Goal: Information Seeking & Learning: Find specific fact

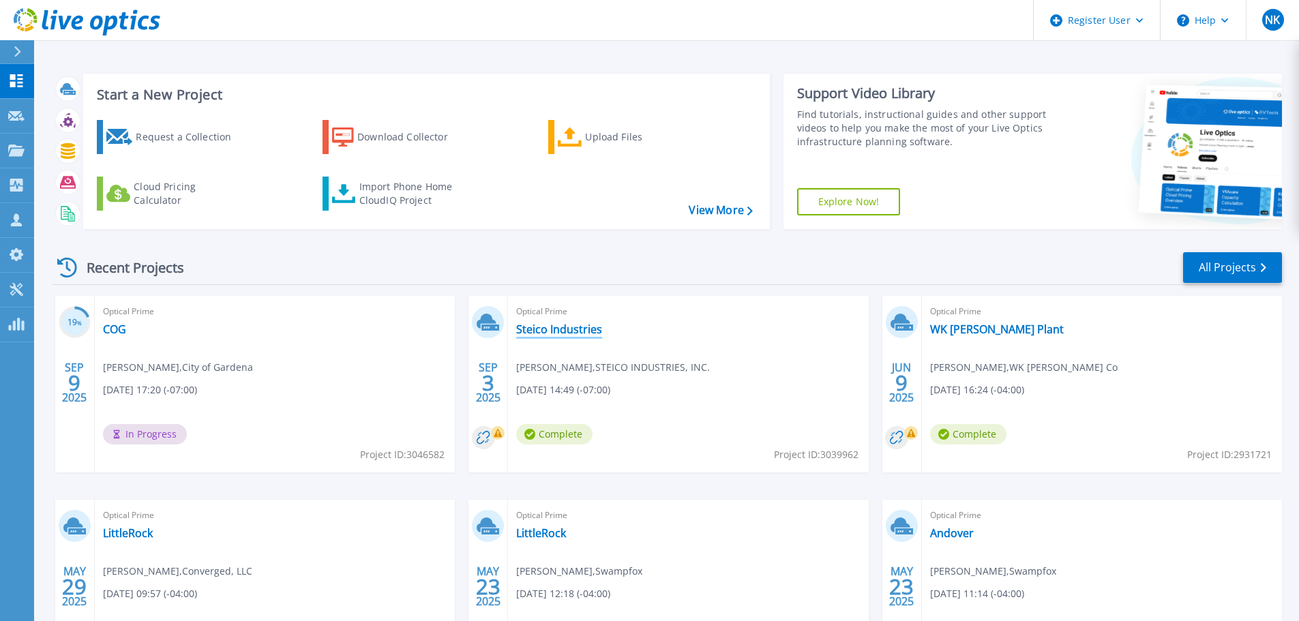
click at [552, 332] on link "Steico Industries" at bounding box center [559, 330] width 86 height 14
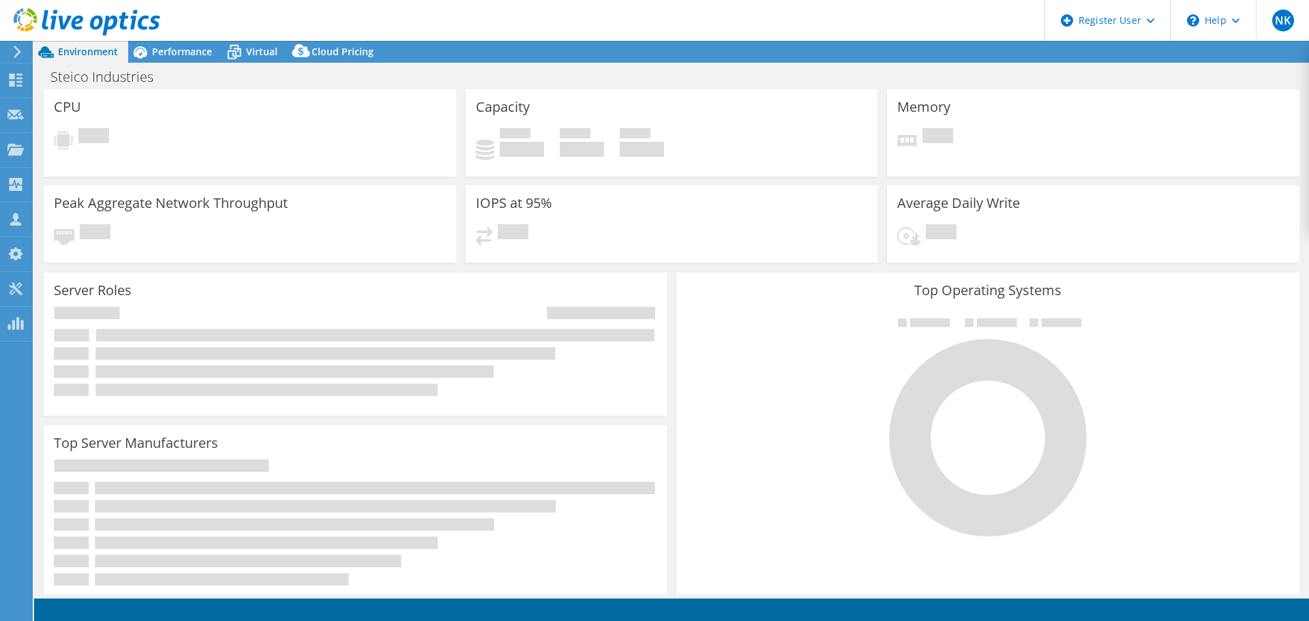
select select "USD"
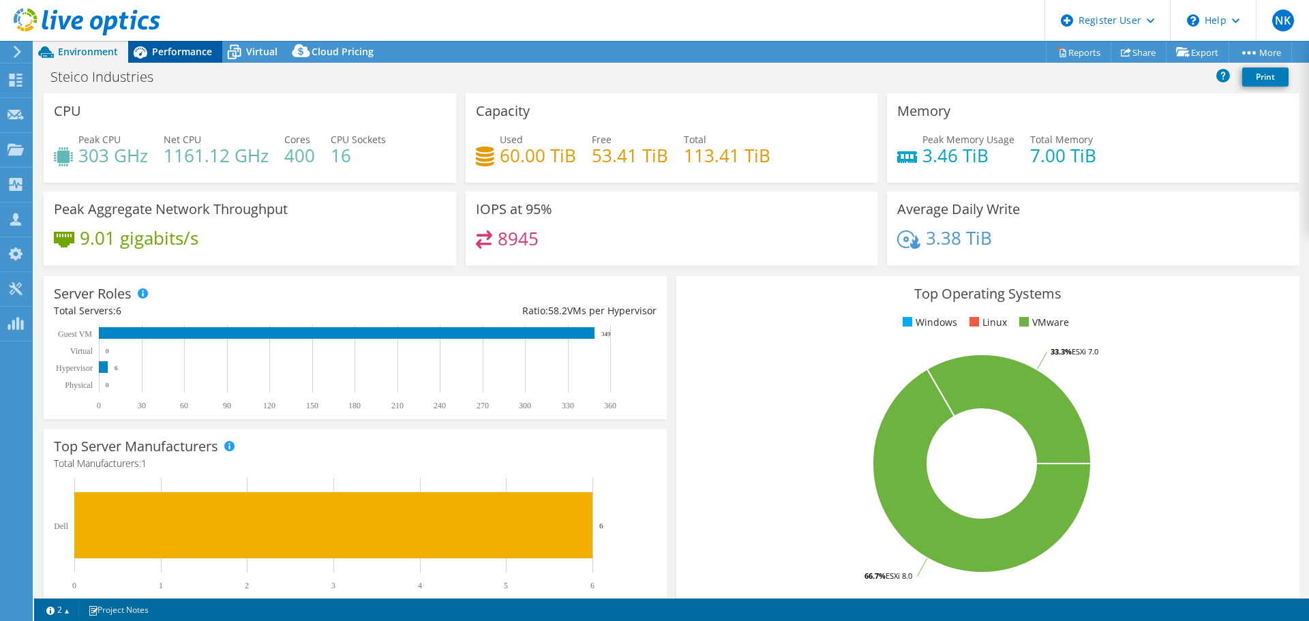
click at [191, 49] on span "Performance" at bounding box center [182, 51] width 60 height 13
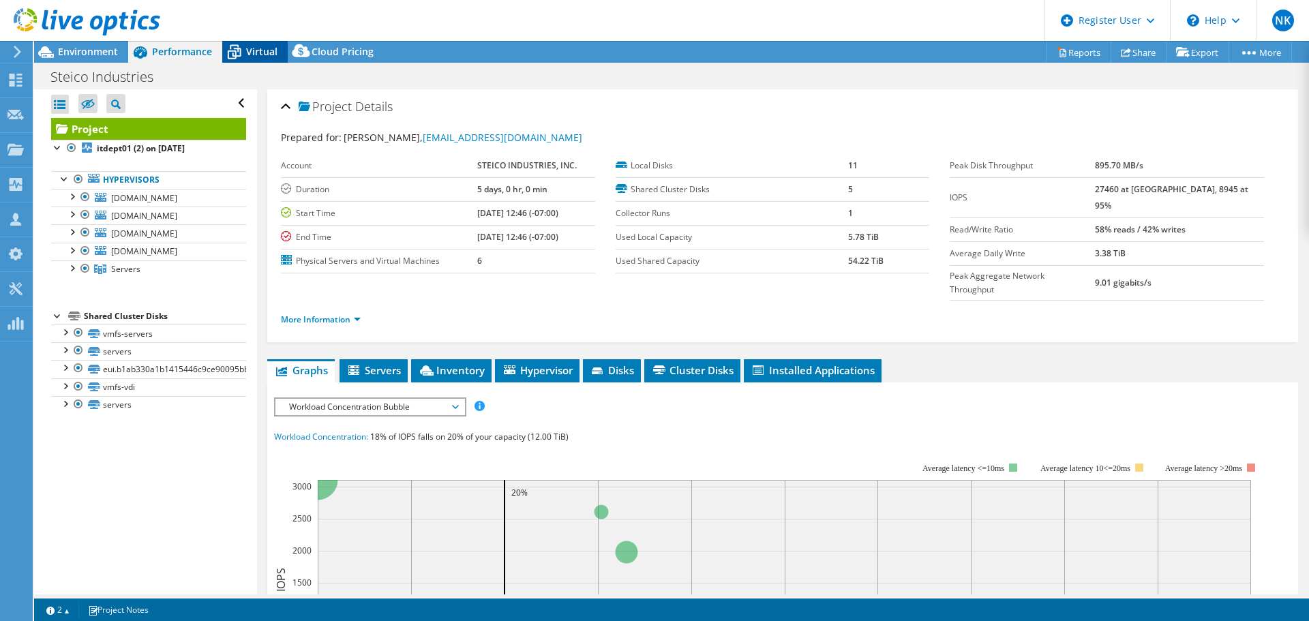
click at [225, 50] on icon at bounding box center [234, 52] width 24 height 24
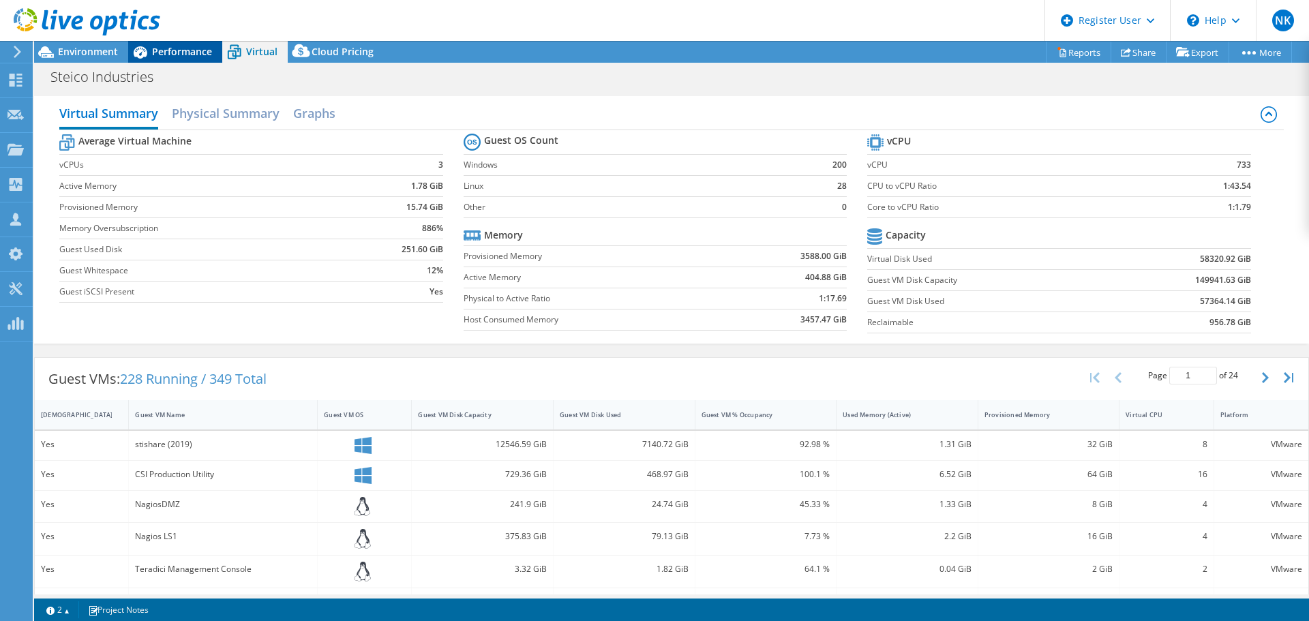
click at [149, 52] on icon at bounding box center [140, 52] width 24 height 24
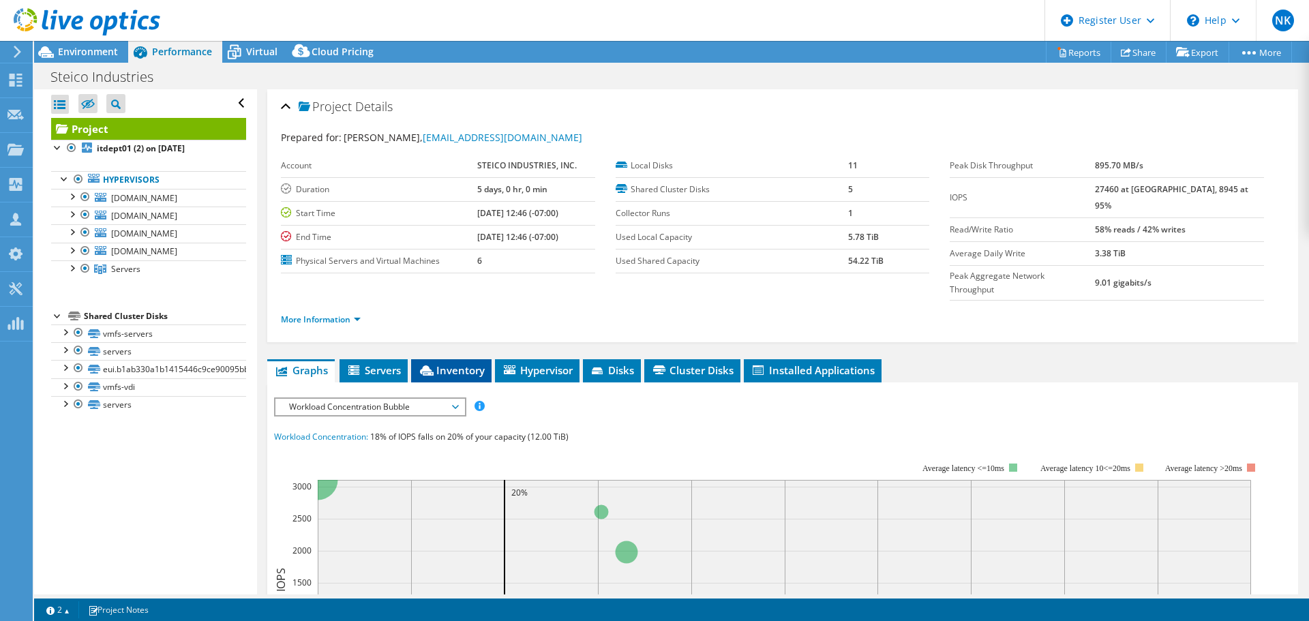
click at [460, 359] on li "Inventory" at bounding box center [451, 370] width 80 height 23
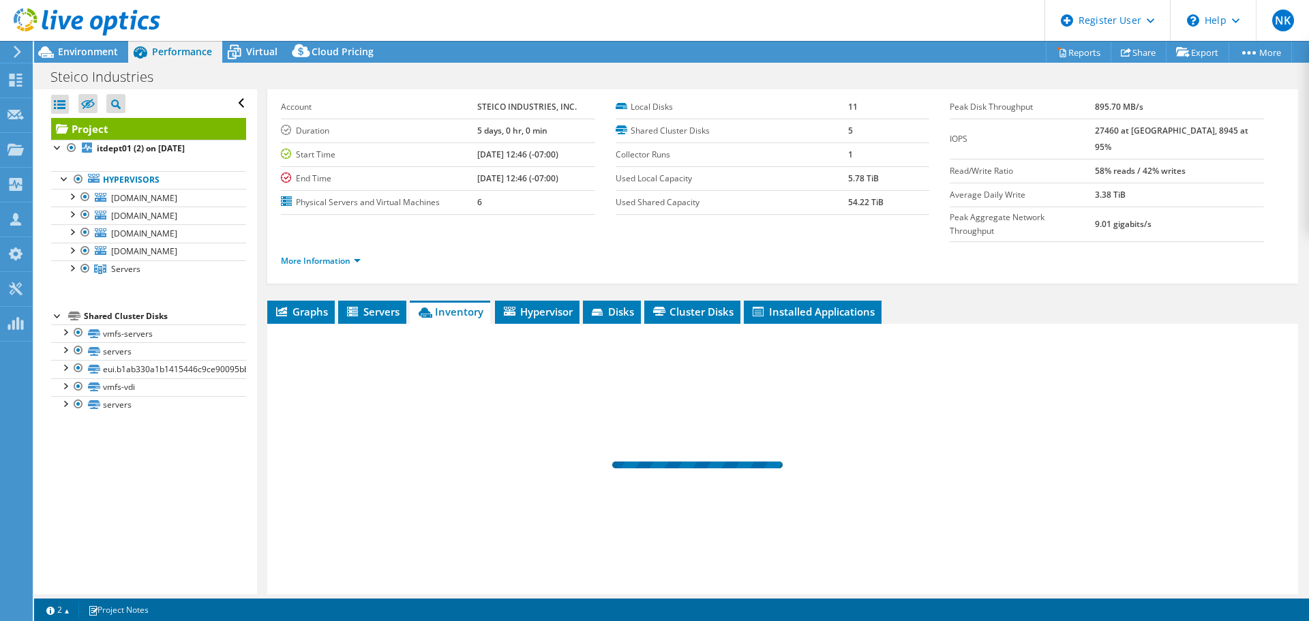
scroll to position [102, 0]
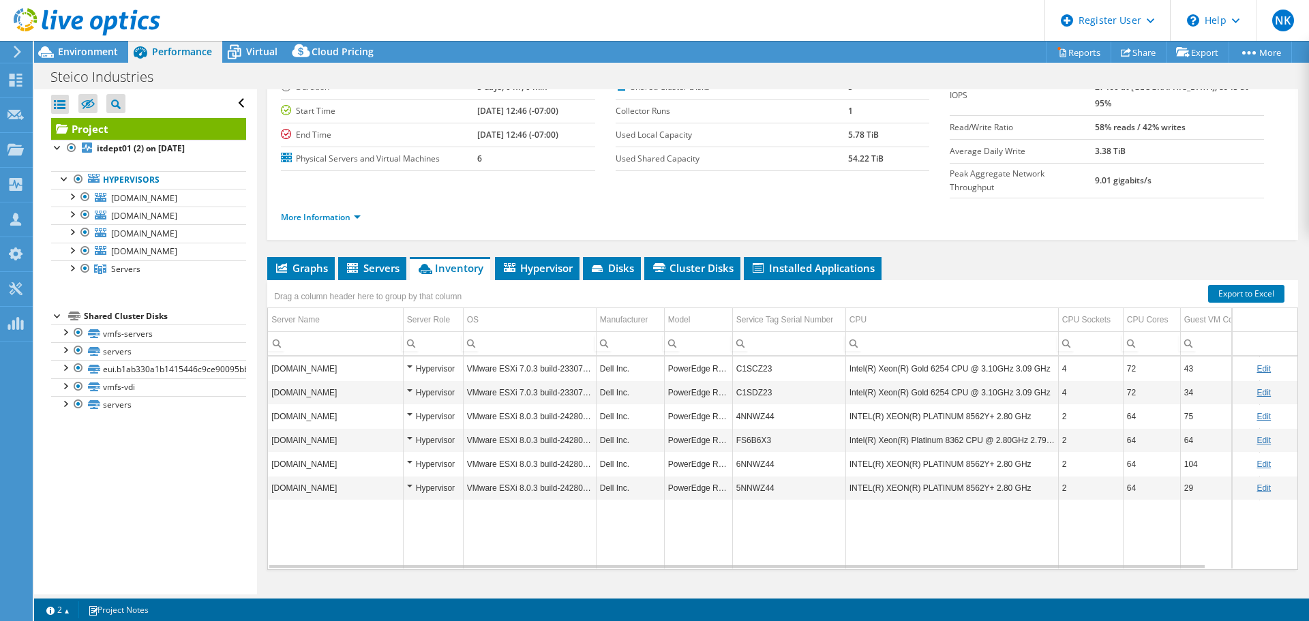
click at [613, 523] on td "Data grid" at bounding box center [630, 534] width 68 height 69
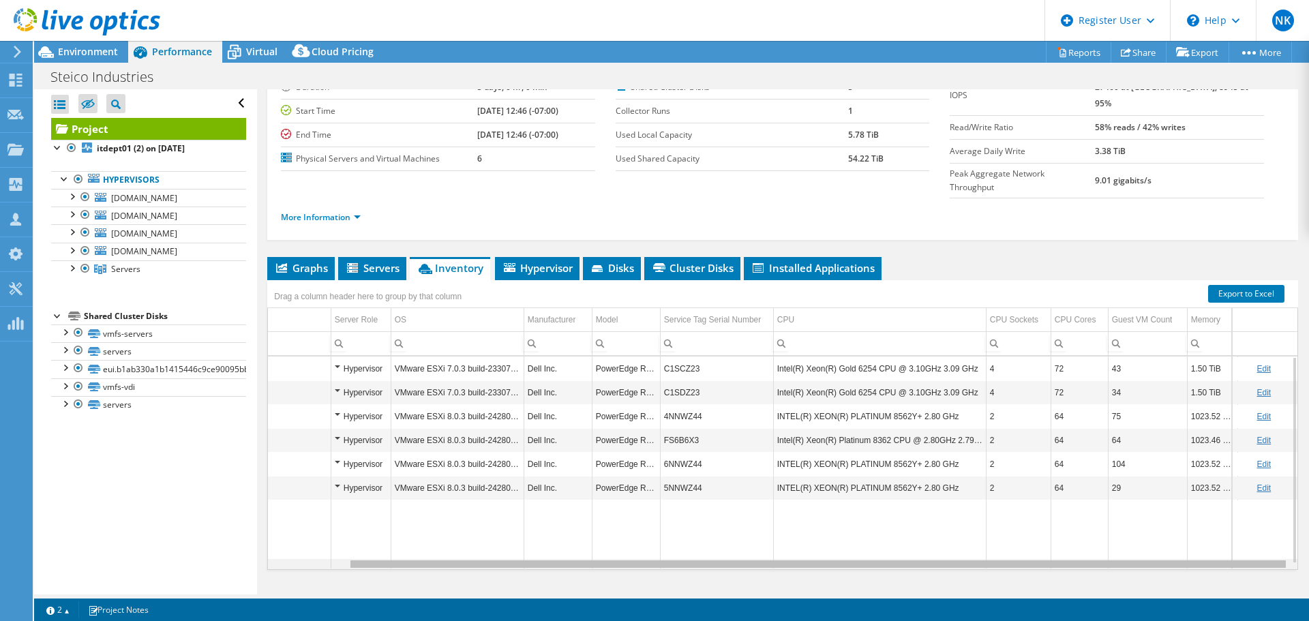
scroll to position [0, 88]
drag, startPoint x: 725, startPoint y: 541, endPoint x: 828, endPoint y: 501, distance: 110.6
click at [893, 552] on body "NK Dell User Niko Kvietkus Niko.Kvietkus@dell.com Dell My Profile Log Out \n He…" at bounding box center [654, 310] width 1309 height 621
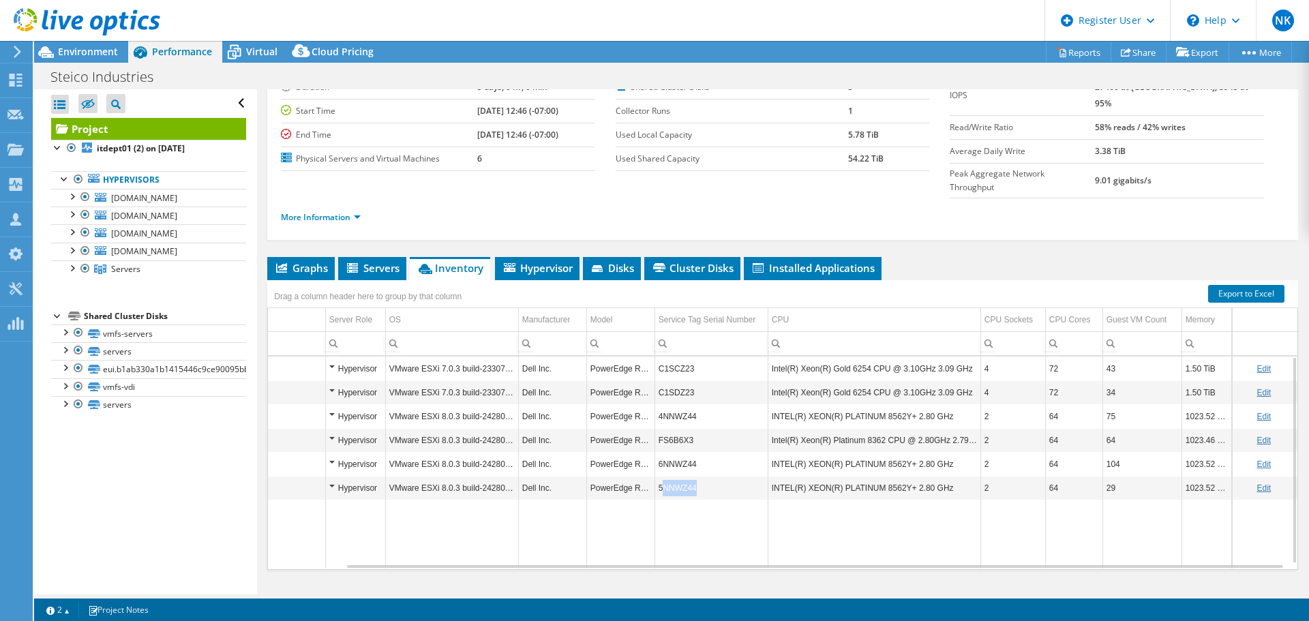
drag, startPoint x: 687, startPoint y: 462, endPoint x: 657, endPoint y: 469, distance: 31.4
click at [657, 476] on td "5NNWZ44" at bounding box center [711, 488] width 113 height 24
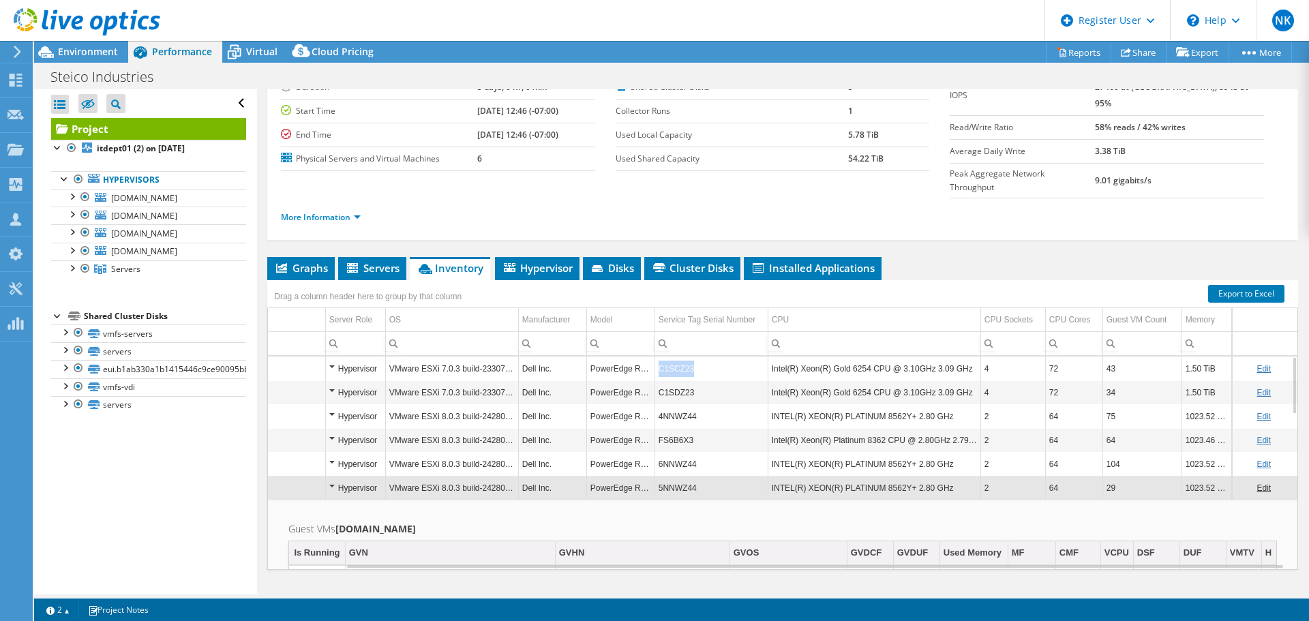
drag, startPoint x: 687, startPoint y: 350, endPoint x: 651, endPoint y: 346, distance: 35.6
click at [655, 357] on td "C1SCZ23" at bounding box center [711, 369] width 113 height 24
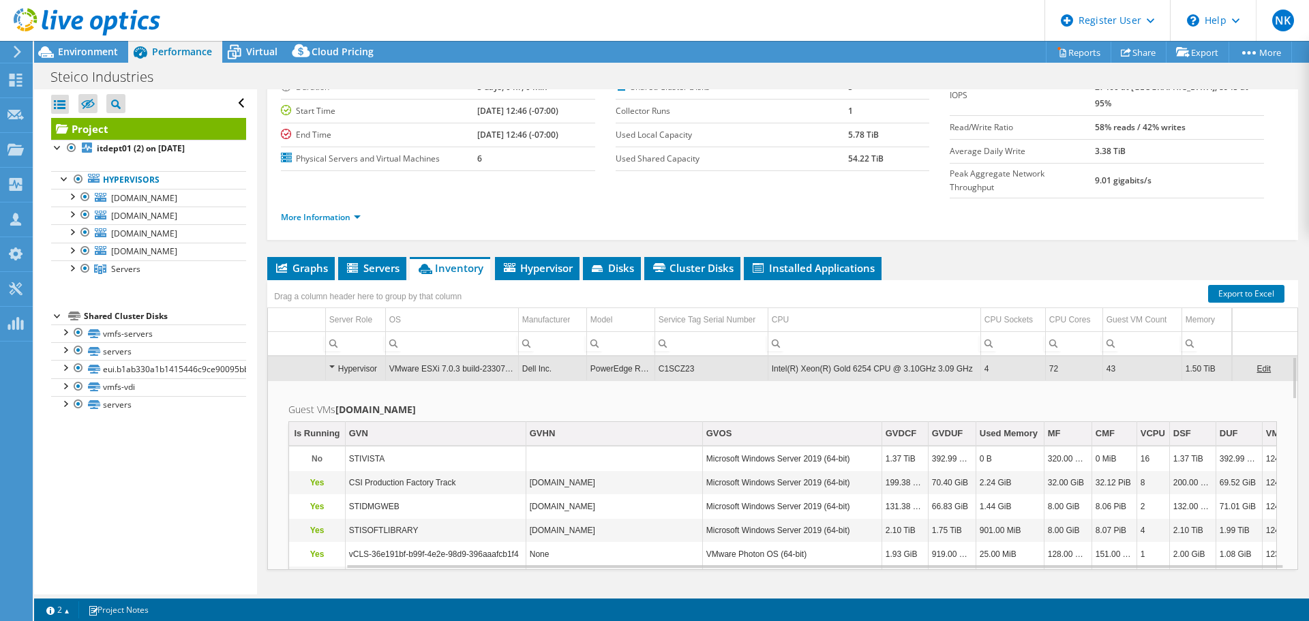
copy td "C1SCZ23"
drag, startPoint x: 689, startPoint y: 345, endPoint x: 643, endPoint y: 341, distance: 46.6
click at [643, 357] on tr "vmh-dagobah.steicoindustries.com Hypervisor VMware ESXi 7.0.3 build-23307199 De…" at bounding box center [743, 369] width 1107 height 24
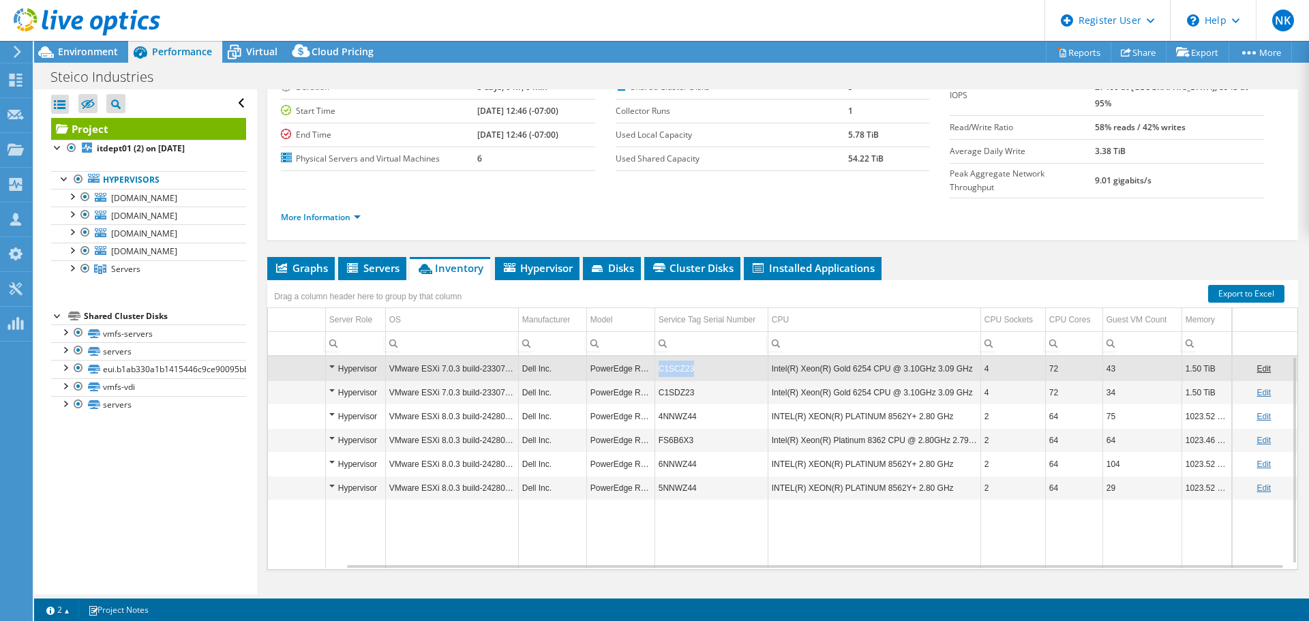
copy td "C1SCZ23"
drag, startPoint x: 686, startPoint y: 343, endPoint x: 649, endPoint y: 342, distance: 36.8
click at [655, 357] on td "C1SCZ23" at bounding box center [711, 369] width 113 height 24
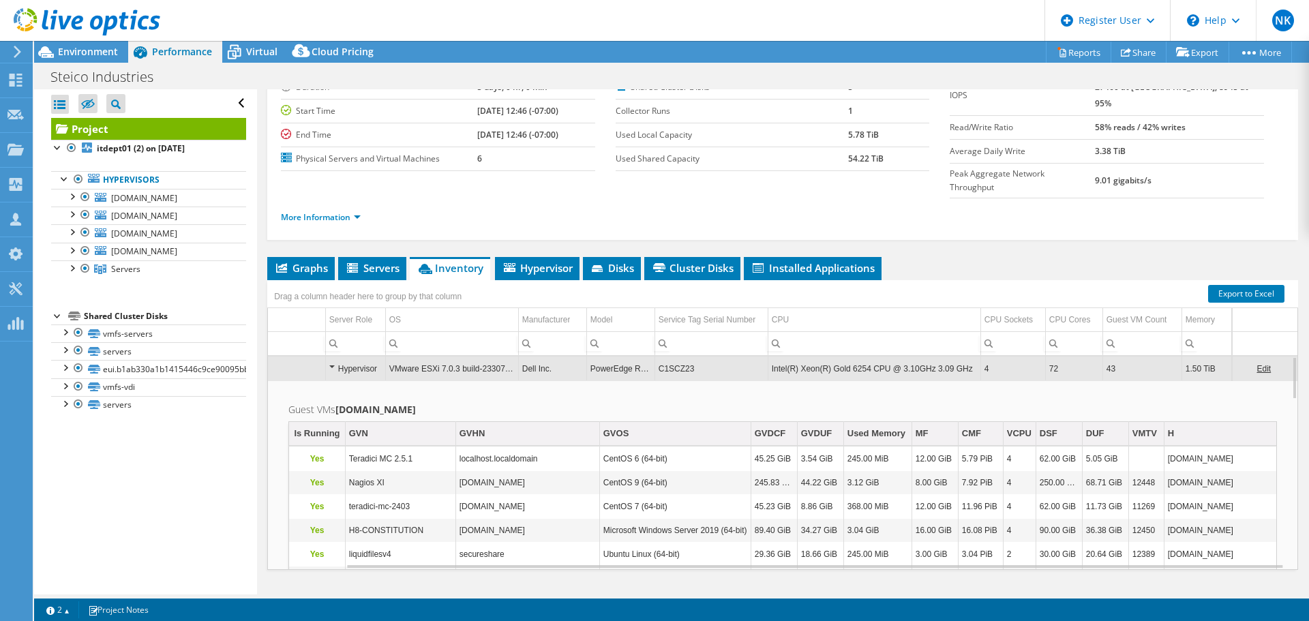
click at [994, 257] on ul "Graphs Servers Inventory Hypervisor Disks Cluster Disks Installed Applications" at bounding box center [782, 268] width 1031 height 23
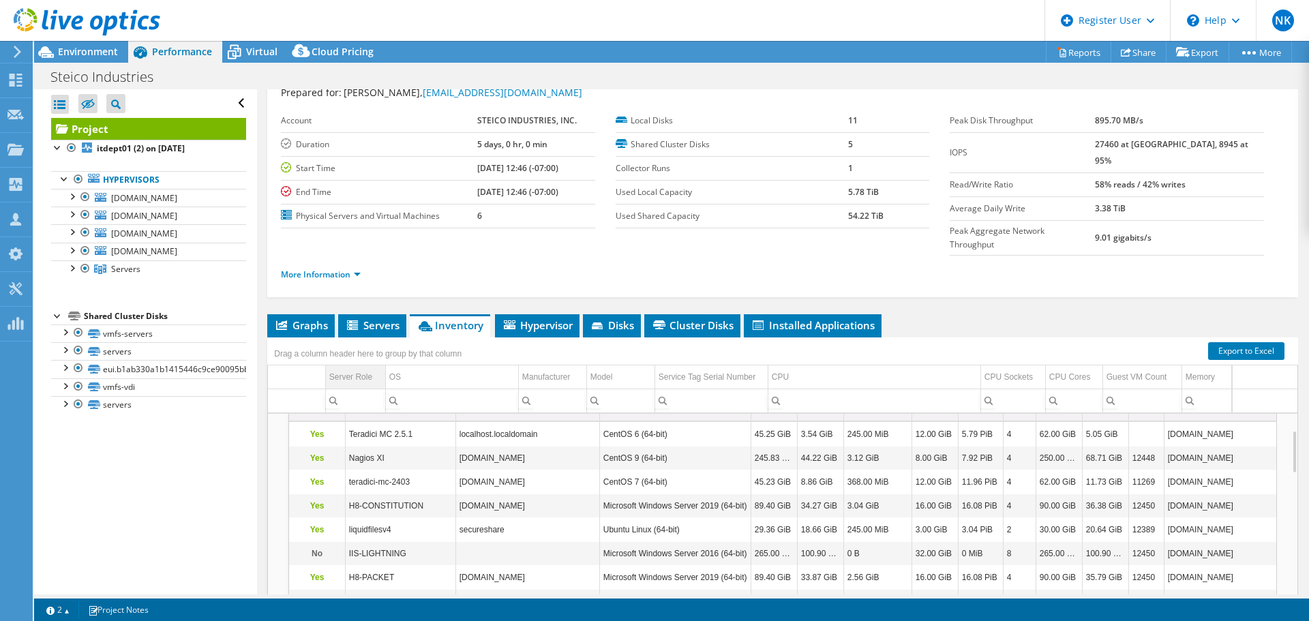
scroll to position [68, 0]
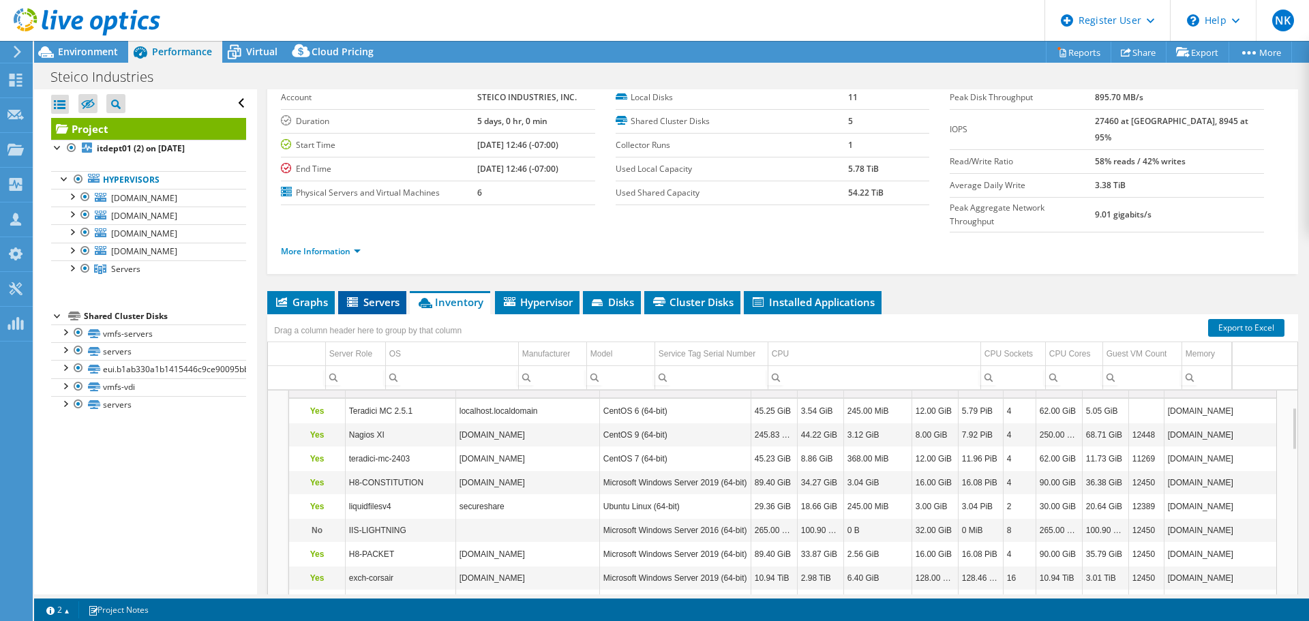
click at [372, 295] on span "Servers" at bounding box center [372, 302] width 55 height 14
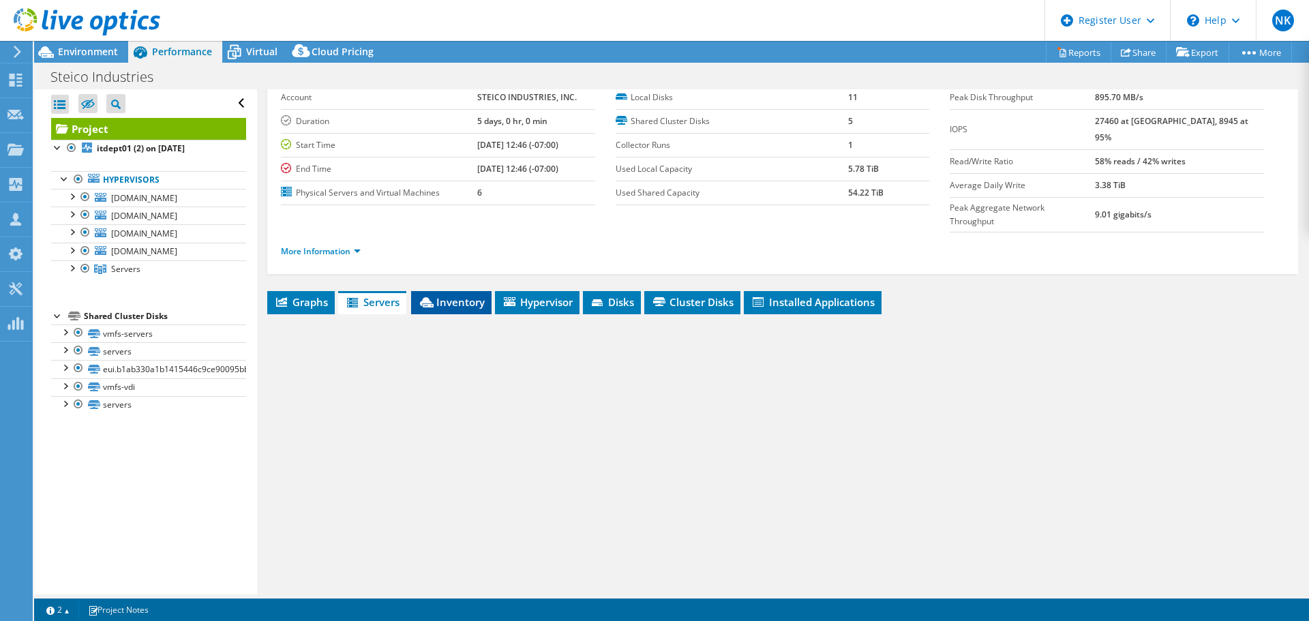
click at [434, 297] on icon at bounding box center [427, 302] width 14 height 10
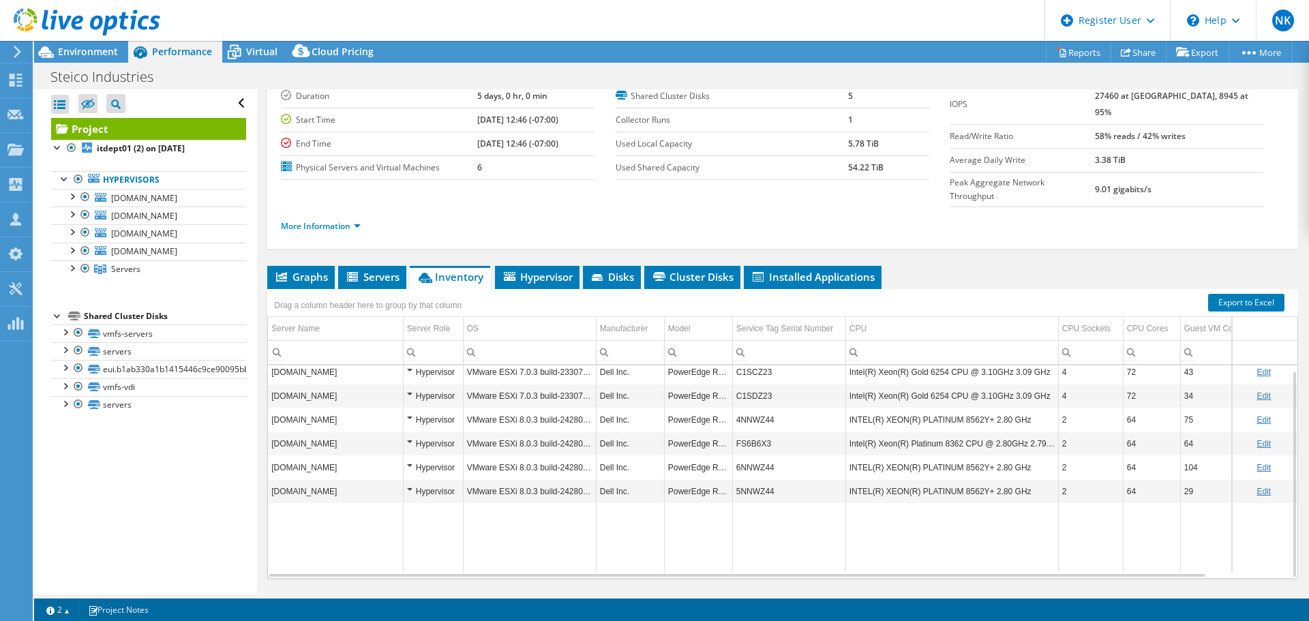
scroll to position [102, 0]
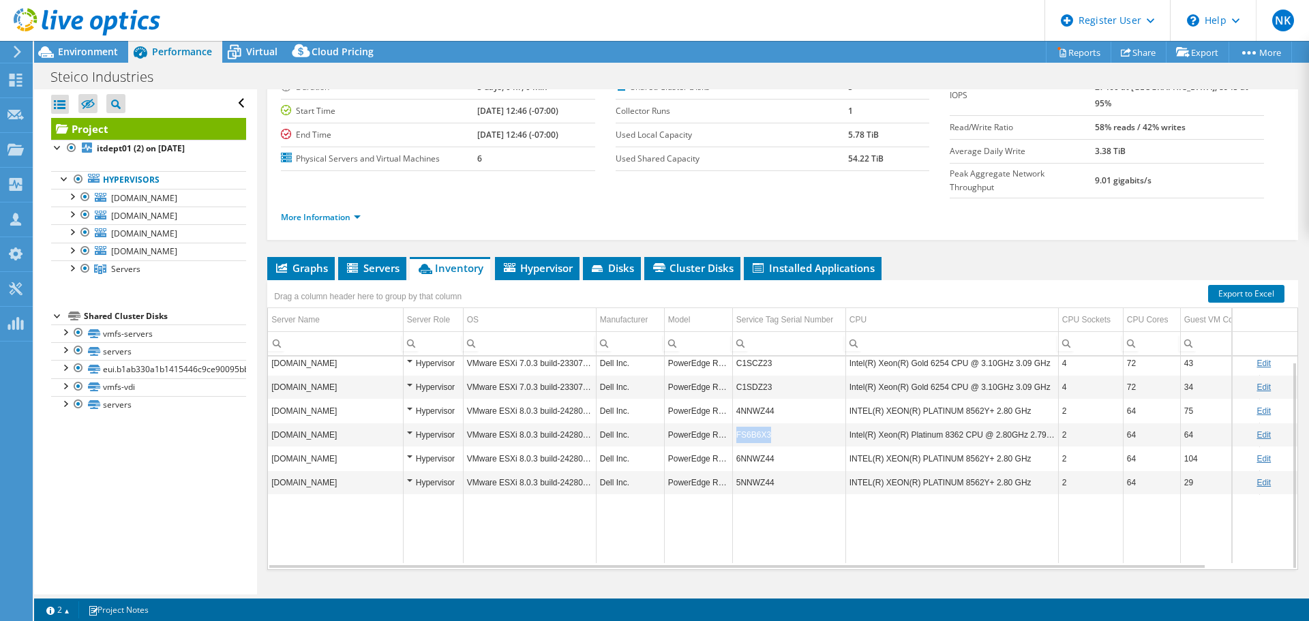
copy td "FS6B6X3"
drag, startPoint x: 776, startPoint y: 411, endPoint x: 737, endPoint y: 409, distance: 38.9
click at [737, 423] on td "FS6B6X3" at bounding box center [788, 435] width 113 height 24
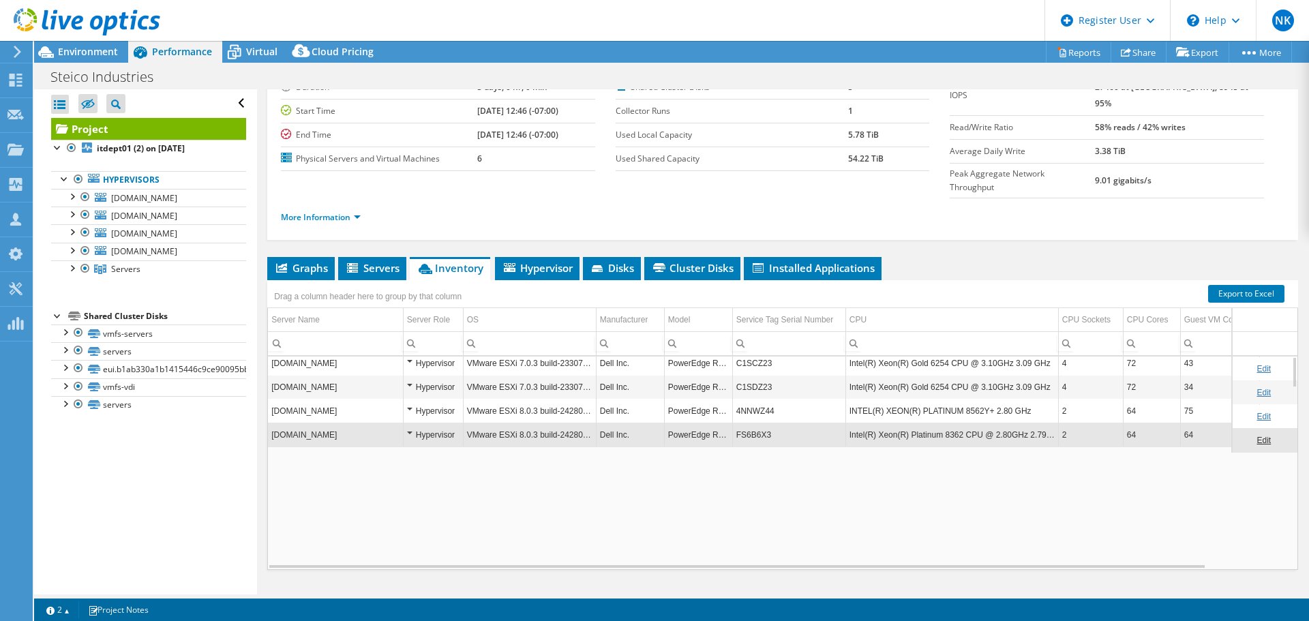
scroll to position [0, 0]
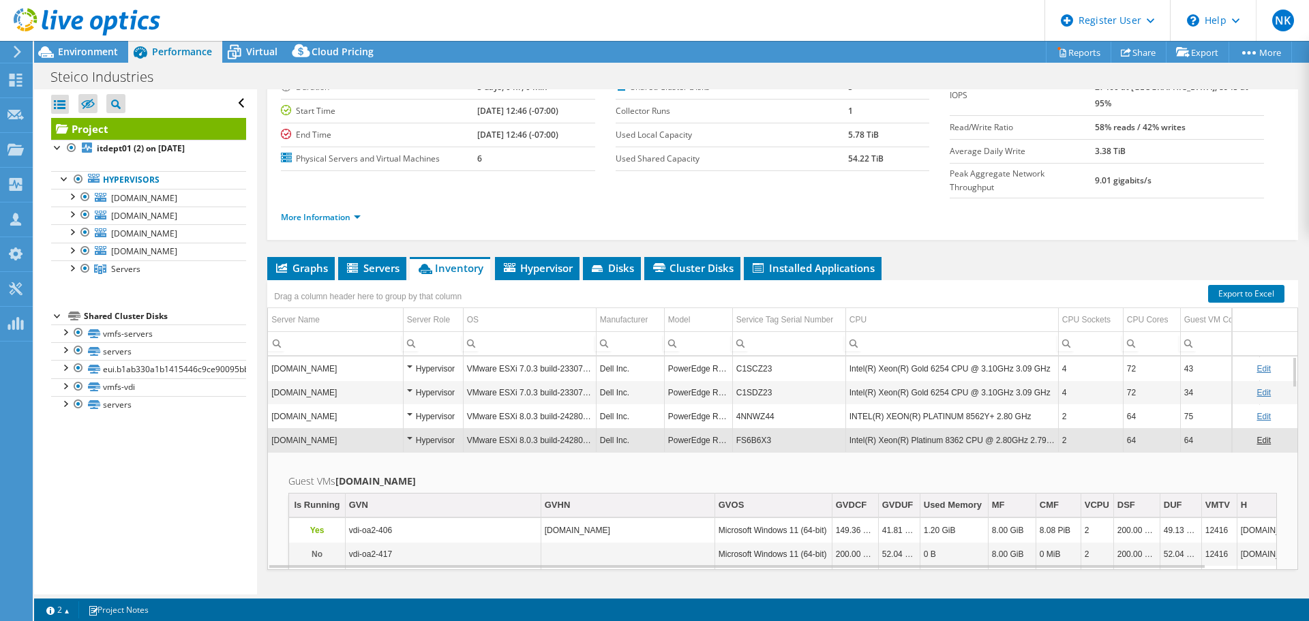
click at [955, 228] on div "Project Details Prepared for: Eric Crescini, ecrescini@steicoindustries.com Acc…" at bounding box center [783, 304] width 1052 height 635
copy td "4NNWZ44"
drag, startPoint x: 785, startPoint y: 393, endPoint x: 735, endPoint y: 393, distance: 49.8
click at [735, 404] on td "4NNWZ44" at bounding box center [788, 416] width 113 height 24
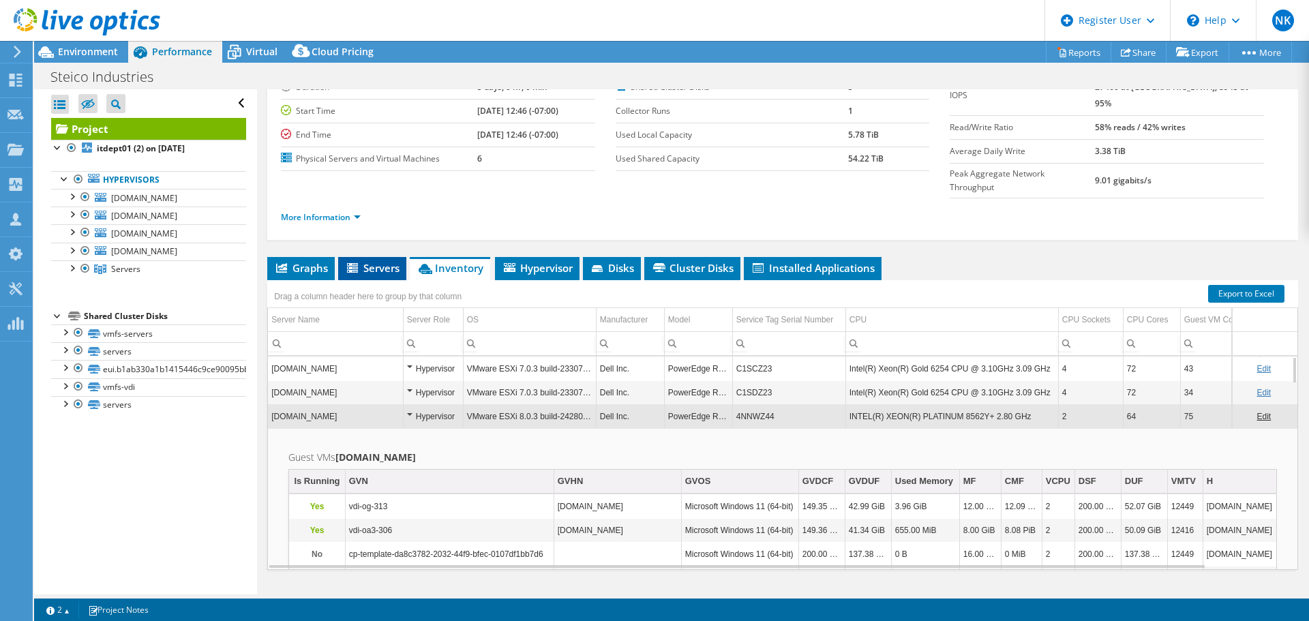
drag, startPoint x: 363, startPoint y: 236, endPoint x: 374, endPoint y: 232, distance: 12.3
click at [363, 261] on span "Servers" at bounding box center [372, 268] width 55 height 14
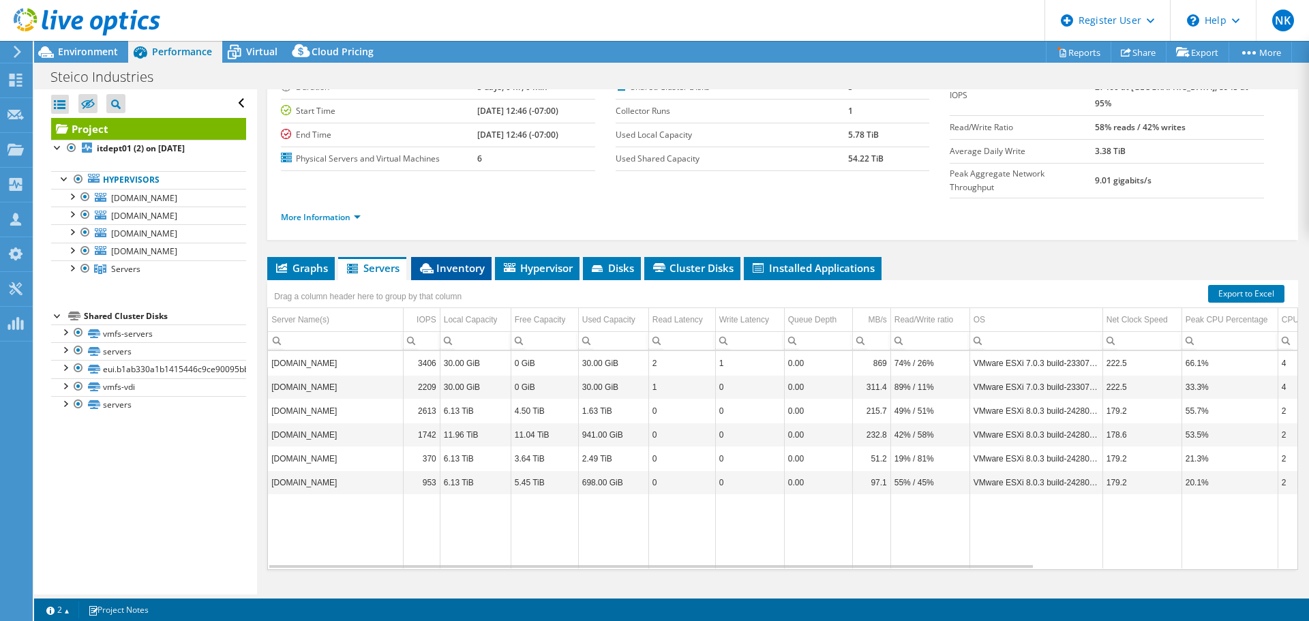
click at [452, 261] on span "Inventory" at bounding box center [451, 268] width 67 height 14
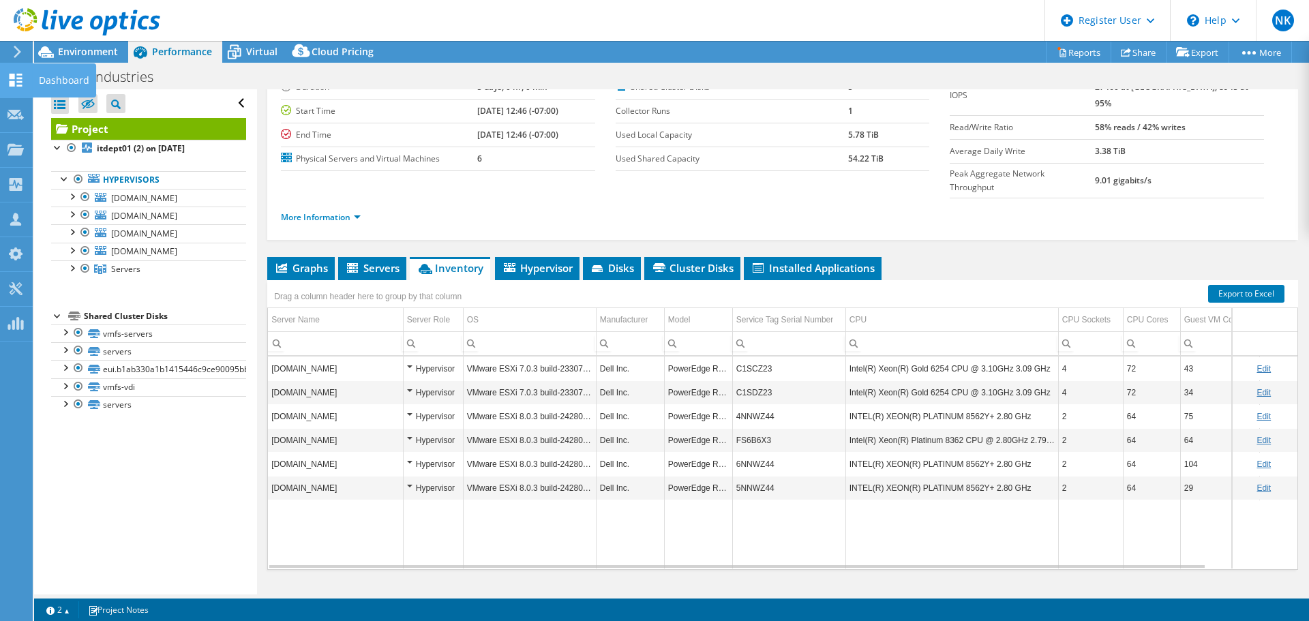
click at [13, 79] on icon at bounding box center [16, 80] width 16 height 13
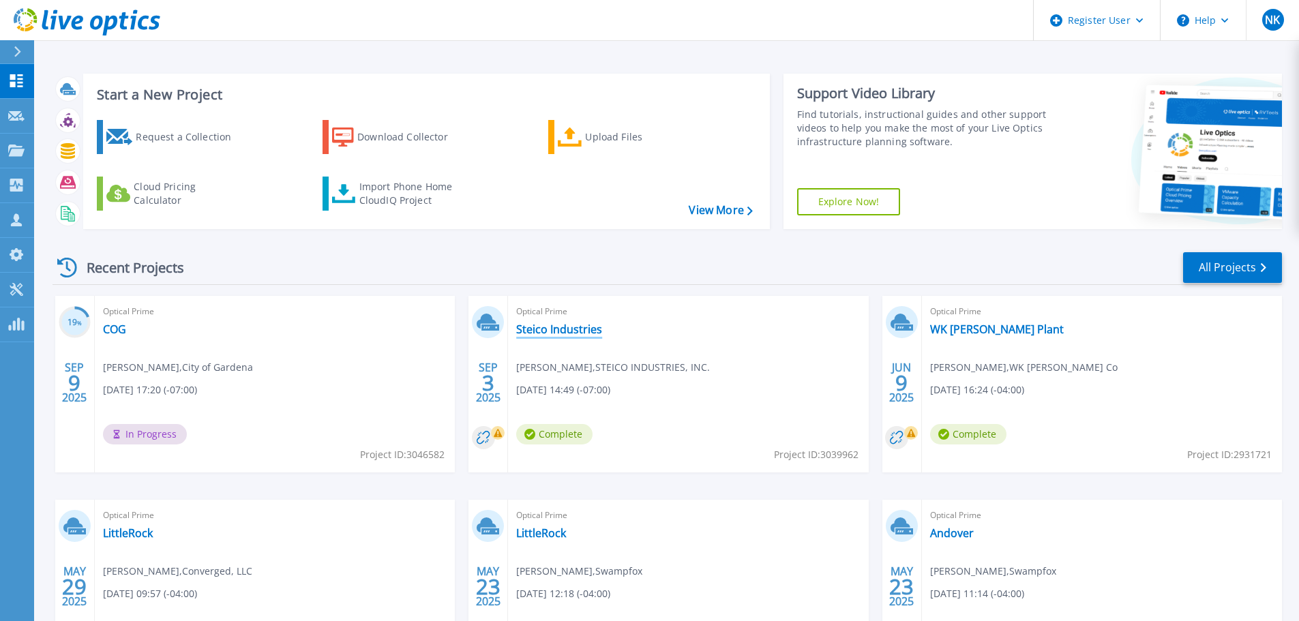
click at [552, 334] on link "Steico Industries" at bounding box center [559, 330] width 86 height 14
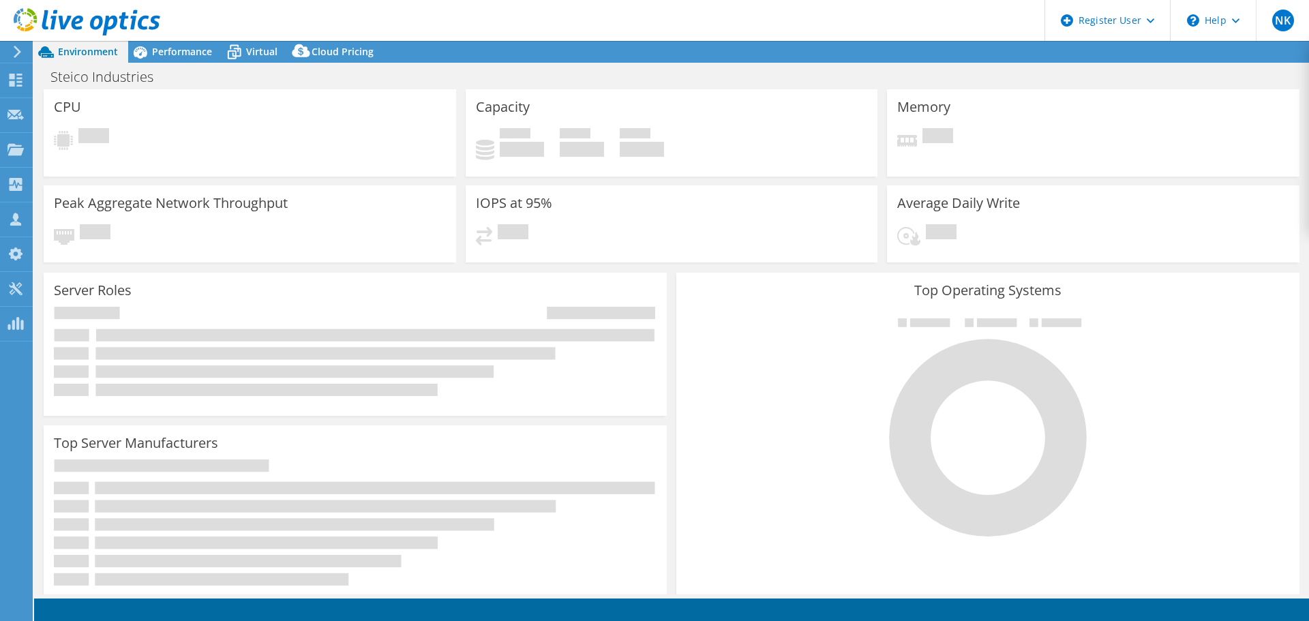
select select "USD"
